Goal: Find specific page/section: Find specific page/section

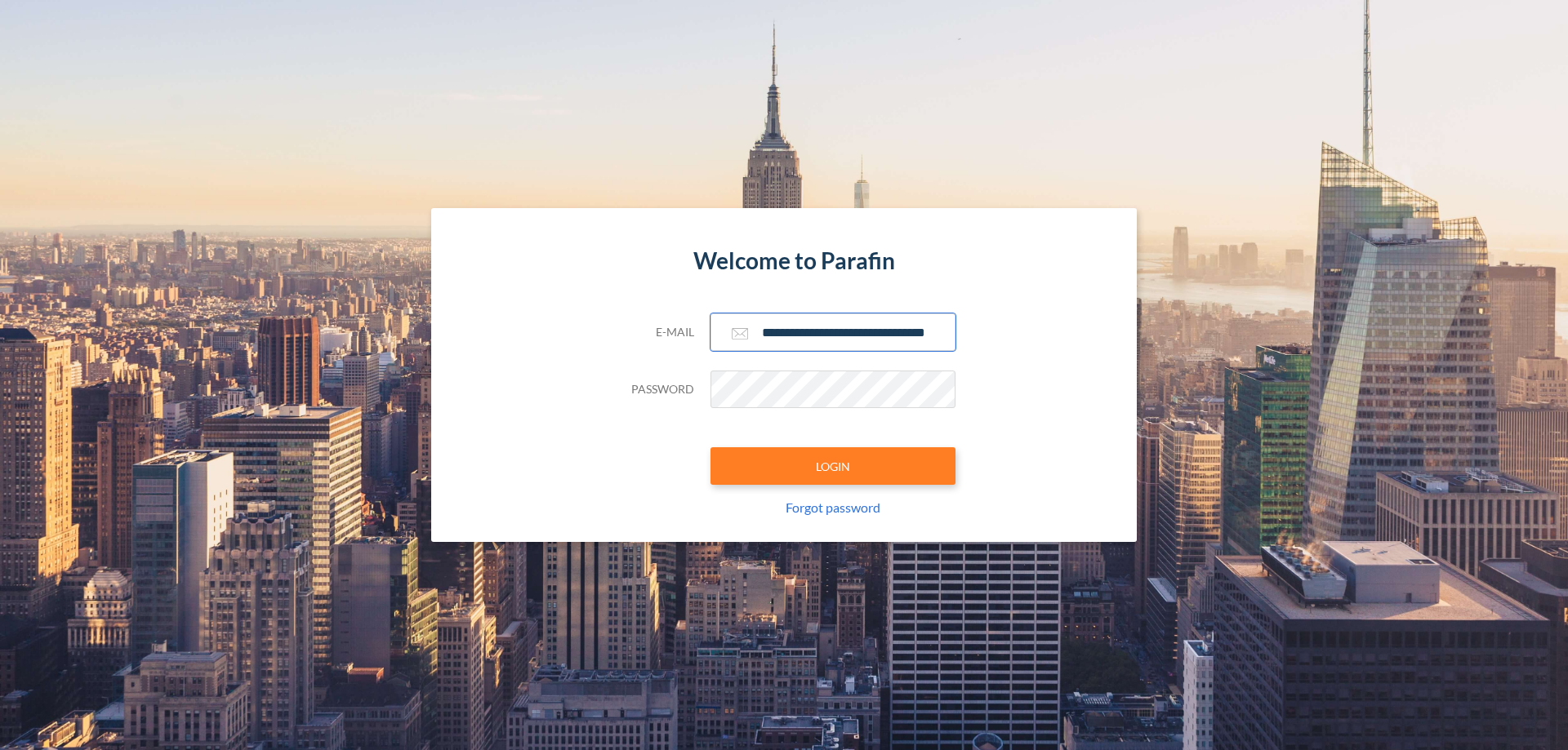
type input "**********"
click at [833, 466] on button "LOGIN" at bounding box center [833, 466] width 245 height 38
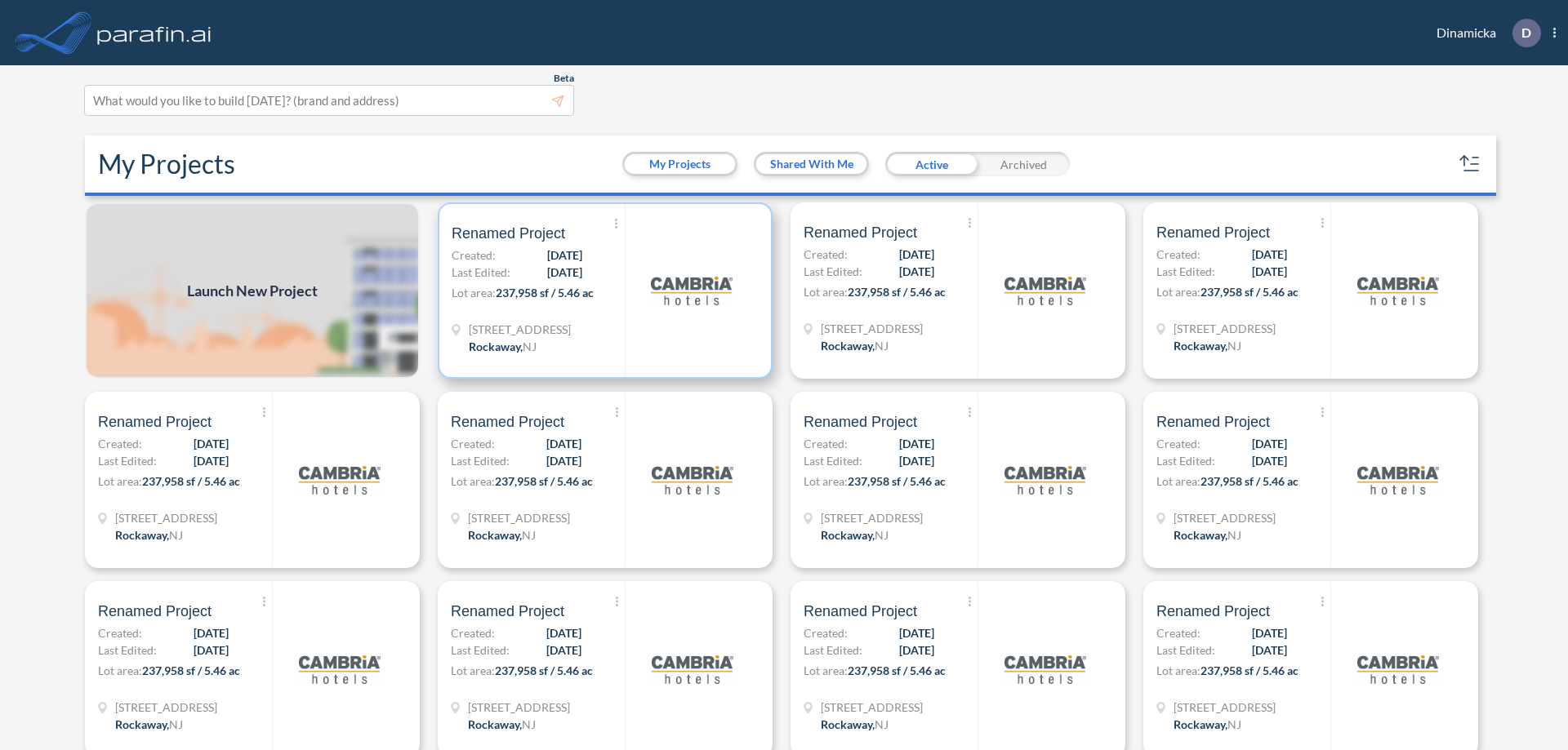
scroll to position [4, 0]
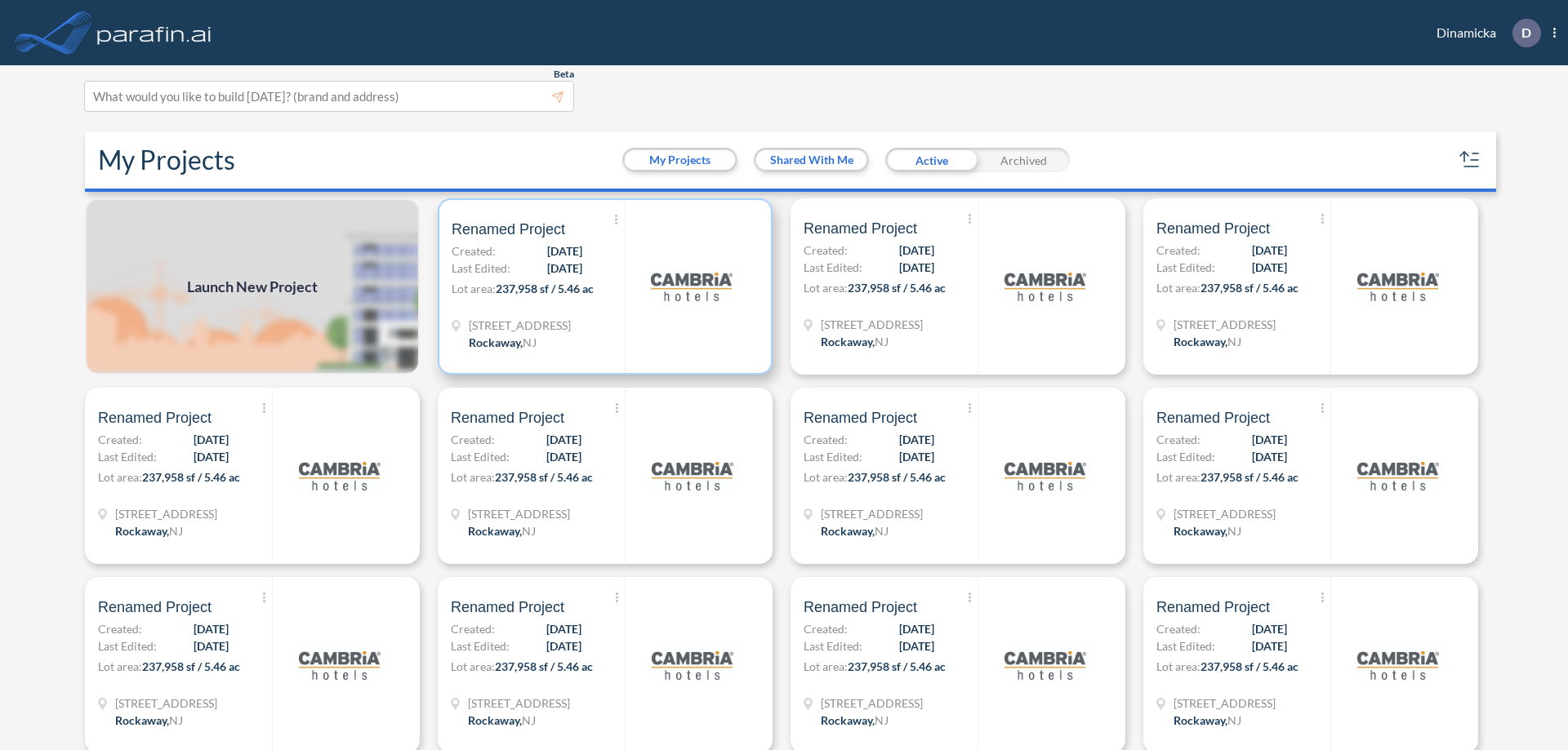
click at [602, 286] on p "Lot area: 237,958 sf / 5.46 ac" at bounding box center [538, 292] width 173 height 23
